Goal: Information Seeking & Learning: Learn about a topic

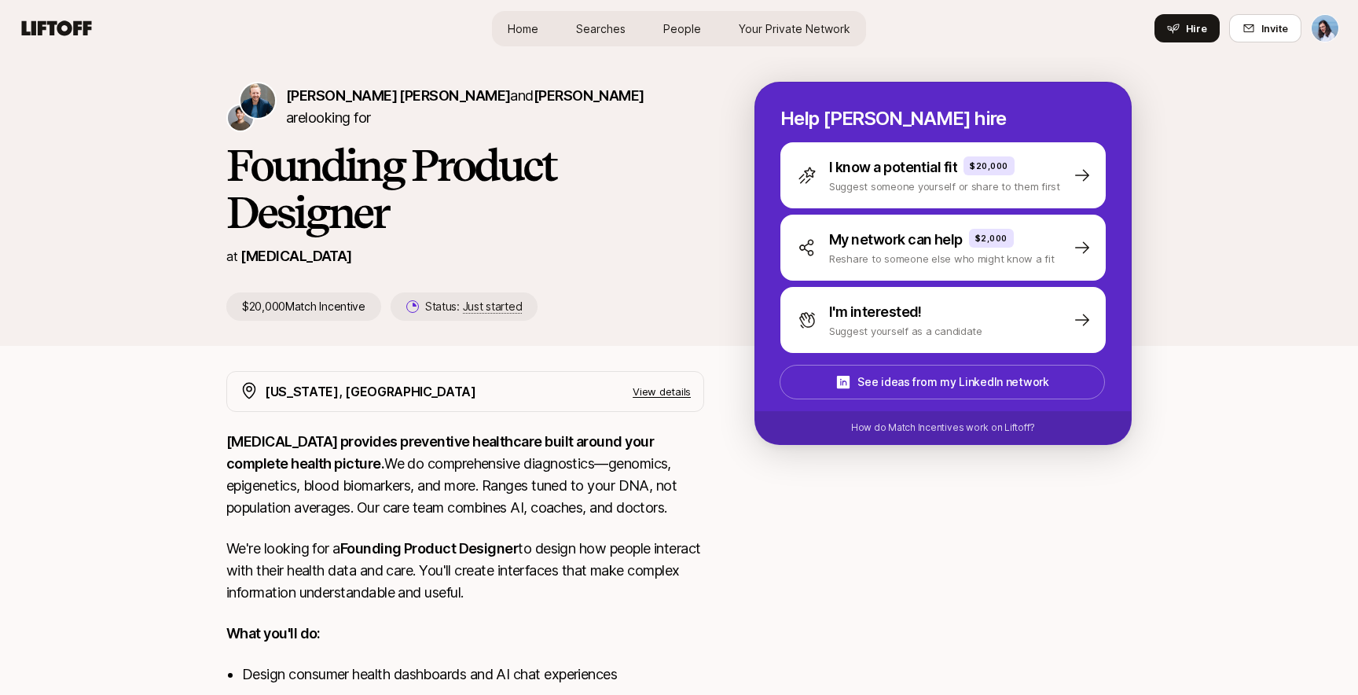
click at [264, 255] on p "[MEDICAL_DATA]" at bounding box center [296, 256] width 111 height 22
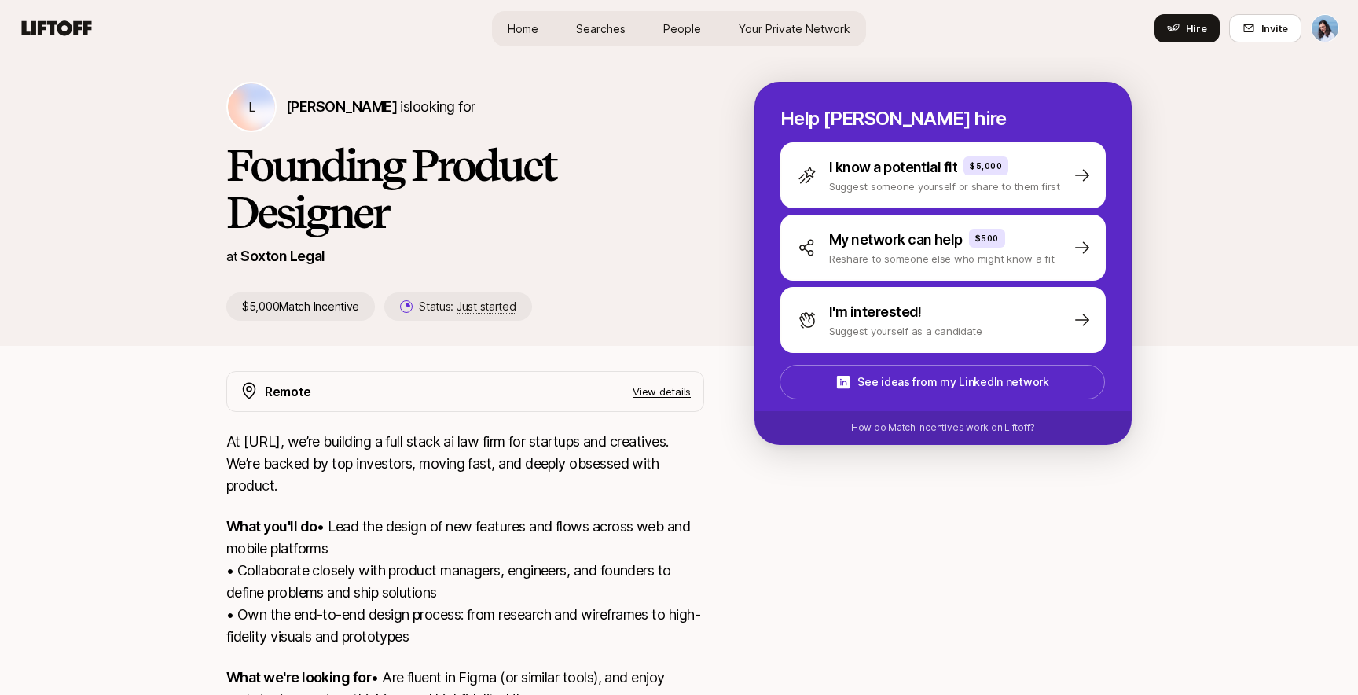
click at [273, 257] on p "Soxton Legal" at bounding box center [283, 256] width 85 height 22
drag, startPoint x: 303, startPoint y: 439, endPoint x: 247, endPoint y: 439, distance: 55.8
click at [247, 439] on p "At Soxton.Ai, we’re building a full stack ai law firm for startups and creative…" at bounding box center [465, 464] width 478 height 66
copy p "Soxton.Ai"
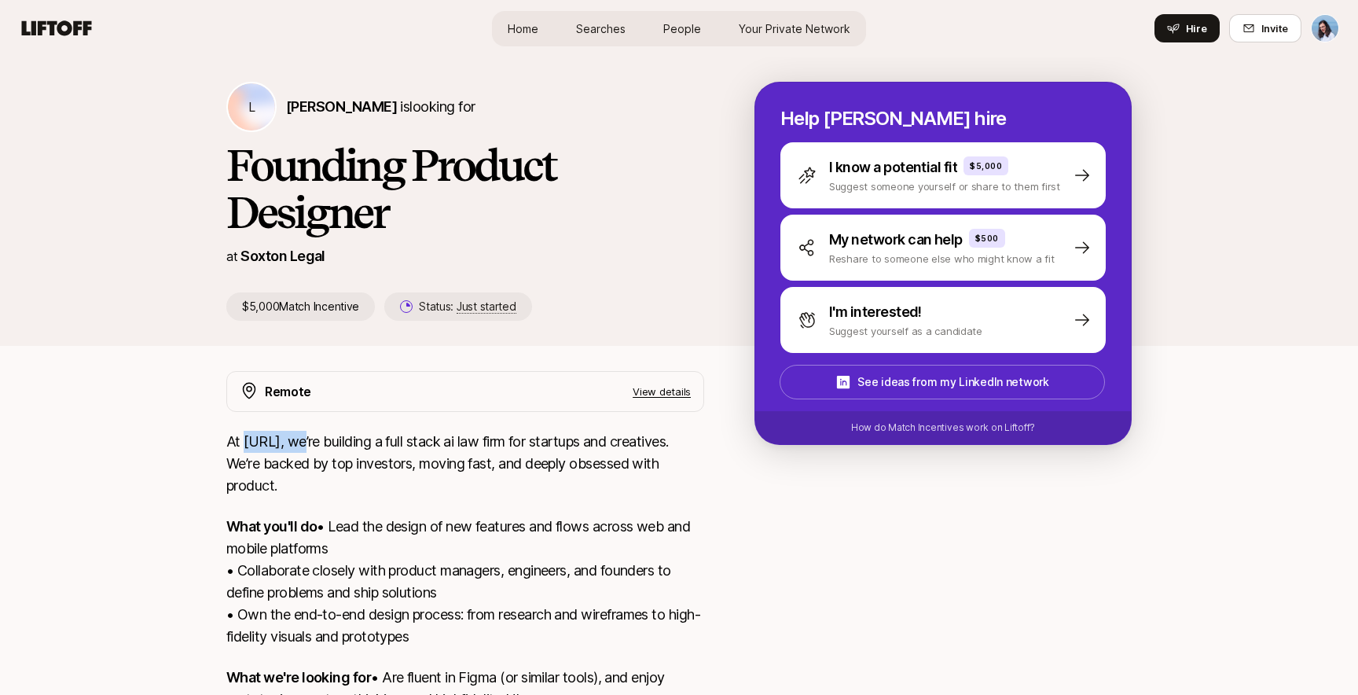
click at [463, 493] on p "At Soxton.Ai, we’re building a full stack ai law firm for startups and creative…" at bounding box center [465, 464] width 478 height 66
